Goal: Task Accomplishment & Management: Use online tool/utility

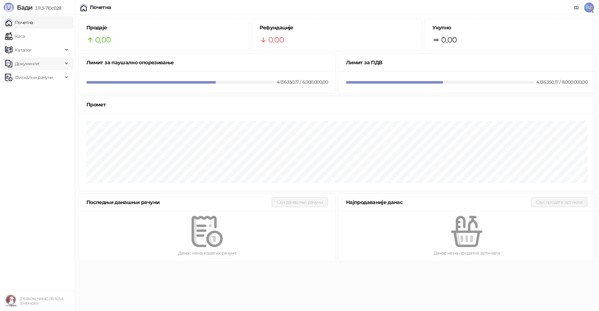
click at [34, 66] on span "Документи" at bounding box center [27, 63] width 24 height 12
click at [35, 76] on link "КПО књига" at bounding box center [24, 77] width 34 height 12
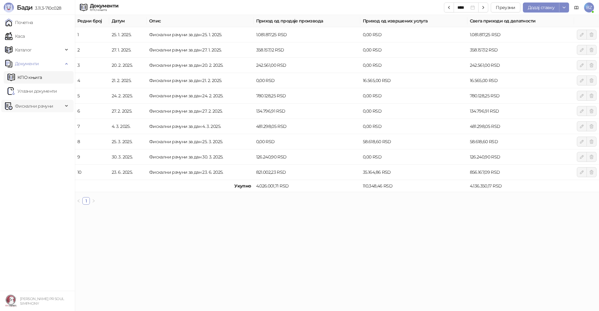
click at [66, 106] on icon at bounding box center [67, 106] width 3 height 0
click at [46, 124] on link "Издати рачуни" at bounding box center [28, 120] width 42 height 12
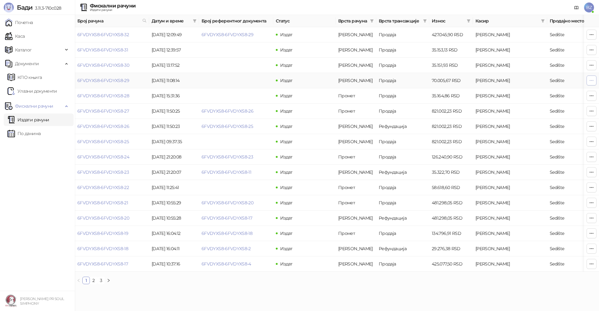
click at [591, 82] on icon "button" at bounding box center [591, 80] width 5 height 5
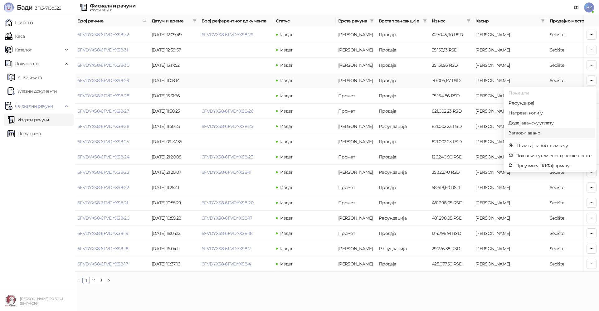
click at [532, 133] on span "Затвори аванс" at bounding box center [550, 133] width 83 height 7
type input "**********"
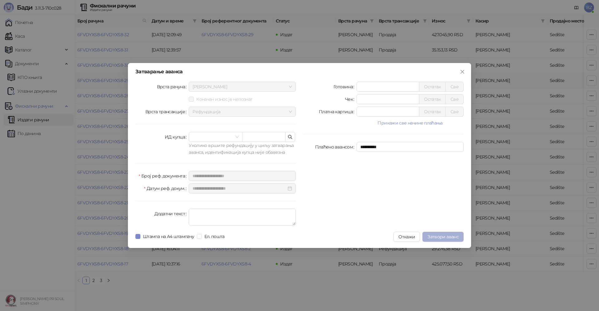
click at [452, 233] on button "Затвори аванс" at bounding box center [443, 237] width 41 height 10
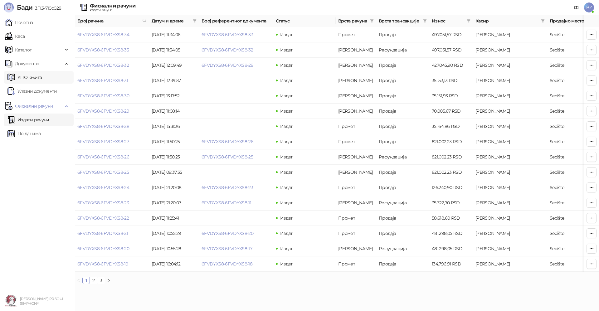
click at [29, 79] on link "КПО књига" at bounding box center [24, 77] width 34 height 12
